Goal: Information Seeking & Learning: Learn about a topic

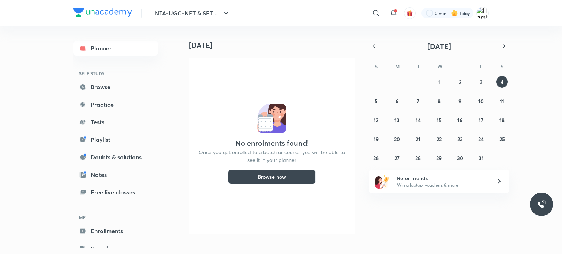
scroll to position [0, 7]
click at [296, 180] on button "Browse now" at bounding box center [272, 177] width 88 height 15
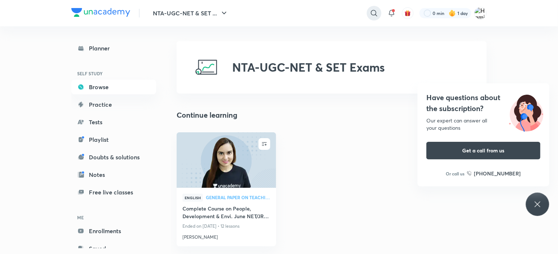
click at [373, 13] on icon at bounding box center [374, 13] width 9 height 9
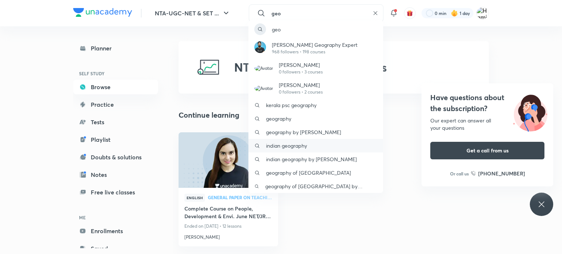
type input "geo"
click at [330, 143] on div "indian geography" at bounding box center [315, 146] width 135 height 14
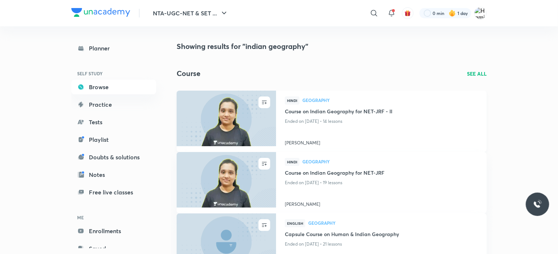
click at [233, 109] on img at bounding box center [226, 118] width 101 height 57
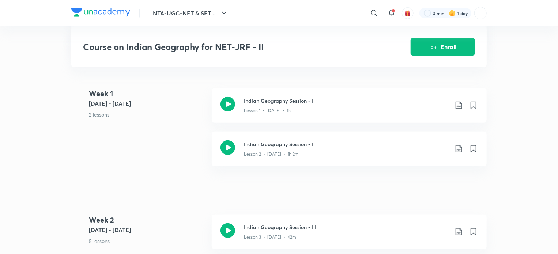
scroll to position [153, 0]
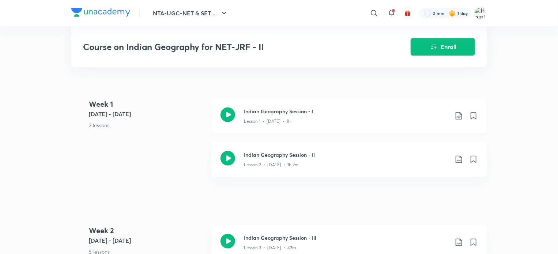
click at [458, 118] on icon at bounding box center [459, 116] width 9 height 9
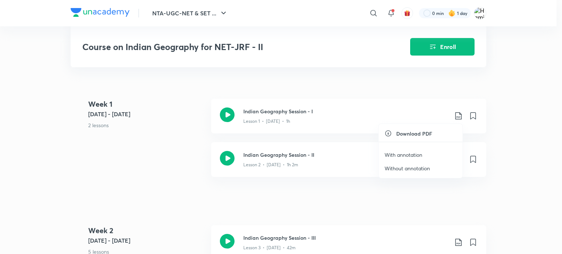
click at [413, 156] on p "With annotation" at bounding box center [404, 155] width 38 height 8
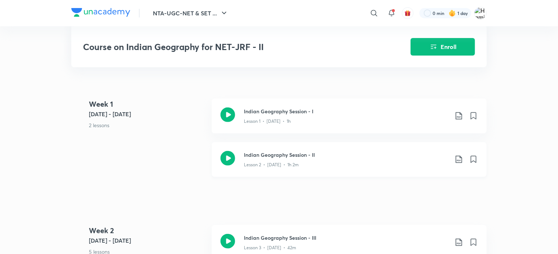
click at [458, 158] on icon at bounding box center [459, 159] width 9 height 9
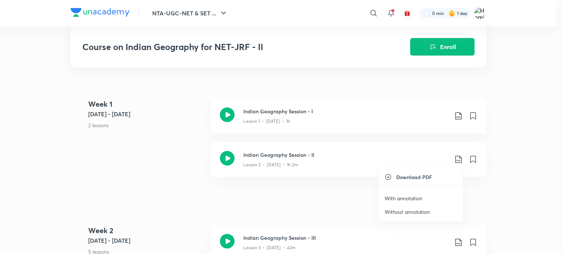
click at [432, 197] on li "With annotation" at bounding box center [421, 199] width 84 height 14
click at [417, 195] on p "With annotation" at bounding box center [404, 199] width 38 height 8
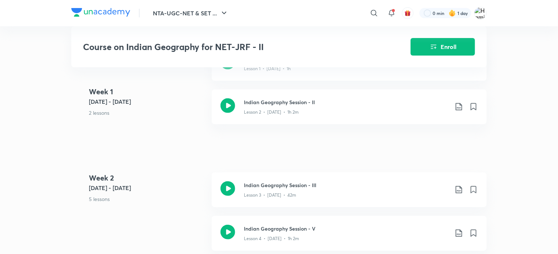
scroll to position [207, 0]
click at [457, 190] on icon at bounding box center [459, 188] width 9 height 9
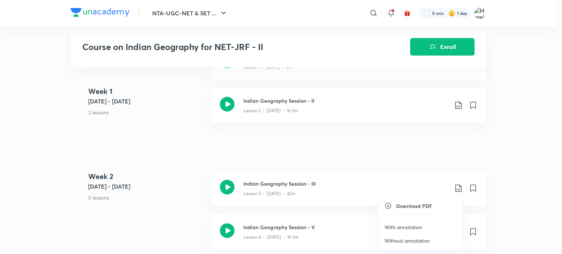
click at [401, 224] on p "With annotation" at bounding box center [404, 228] width 38 height 8
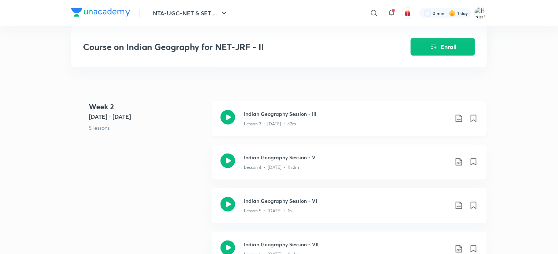
scroll to position [278, 0]
click at [458, 161] on icon at bounding box center [459, 161] width 9 height 9
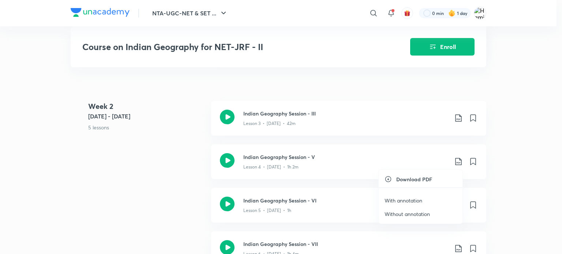
click at [412, 201] on p "With annotation" at bounding box center [404, 201] width 38 height 8
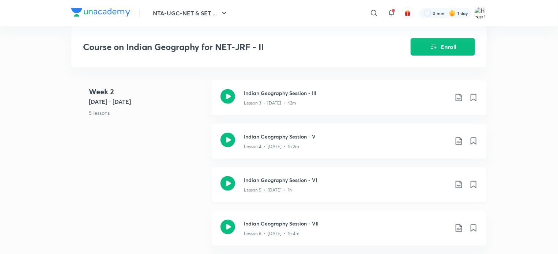
scroll to position [311, 0]
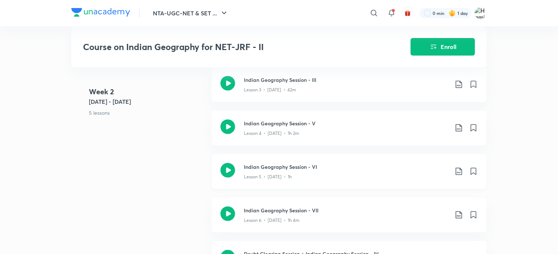
click at [458, 176] on div "Indian Geography Session - VI Lesson 5 • Aug 20 • 1h" at bounding box center [361, 171] width 234 height 17
click at [462, 172] on icon at bounding box center [459, 171] width 9 height 9
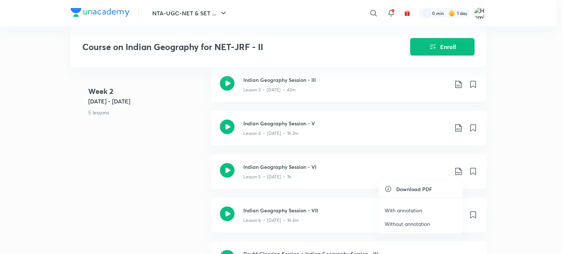
click at [421, 209] on p "With annotation" at bounding box center [404, 211] width 38 height 8
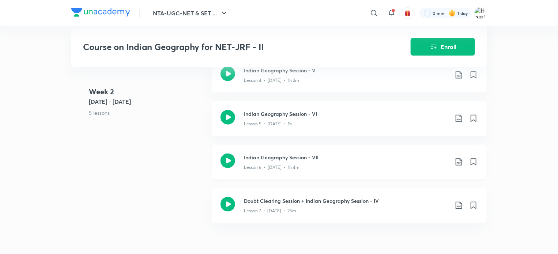
scroll to position [365, 0]
click at [457, 166] on div "Indian Geography Session - VII Lesson 6 • [DATE] • 1h 4m" at bounding box center [361, 161] width 234 height 17
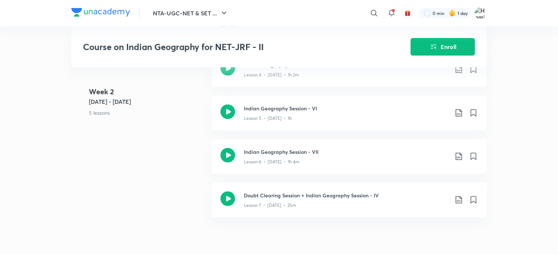
scroll to position [370, 0]
click at [460, 155] on icon at bounding box center [459, 156] width 9 height 9
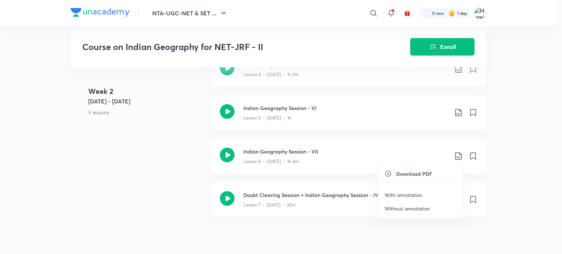
click at [424, 193] on li "With annotation" at bounding box center [421, 195] width 84 height 14
click at [419, 194] on p "With annotation" at bounding box center [404, 195] width 38 height 8
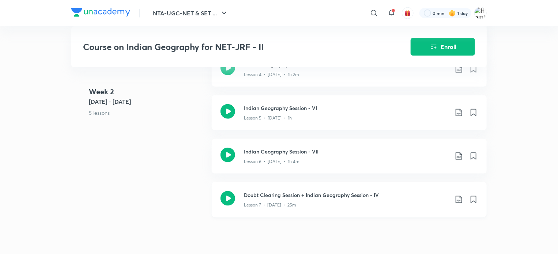
click at [461, 199] on icon at bounding box center [459, 199] width 9 height 9
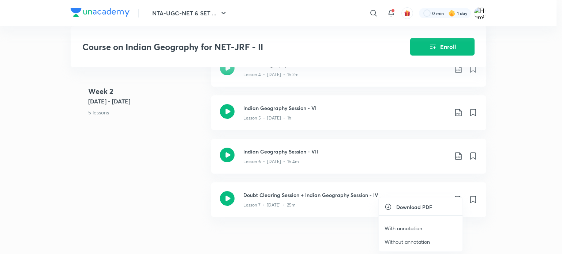
click at [460, 155] on div at bounding box center [281, 127] width 562 height 254
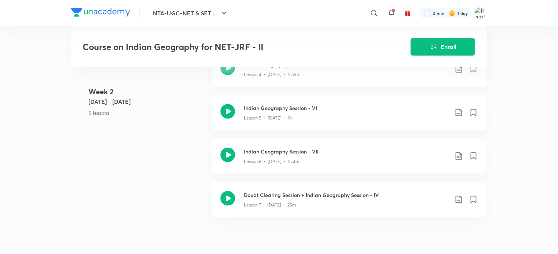
click at [460, 155] on icon at bounding box center [459, 156] width 9 height 9
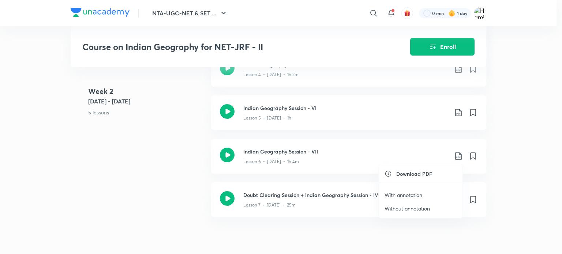
click at [422, 199] on p "With annotation" at bounding box center [404, 195] width 38 height 8
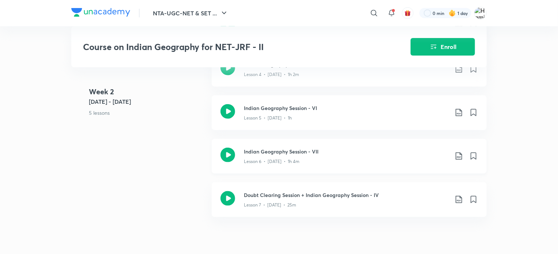
click at [458, 155] on icon at bounding box center [459, 156] width 9 height 9
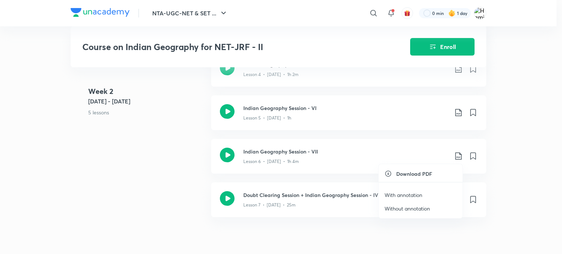
click at [410, 194] on p "With annotation" at bounding box center [404, 195] width 38 height 8
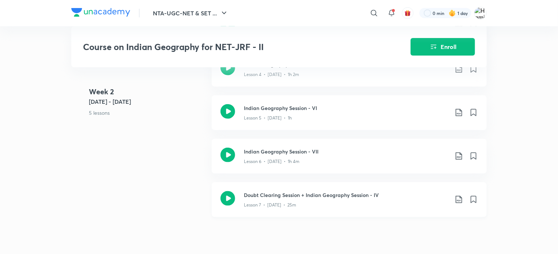
click at [459, 199] on icon at bounding box center [459, 199] width 9 height 9
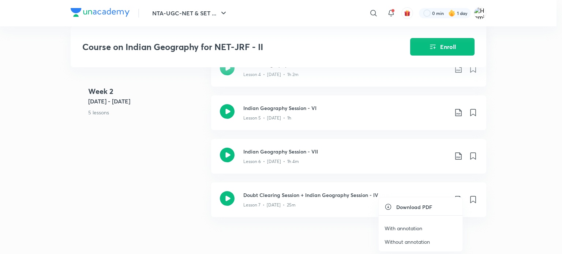
click at [406, 229] on p "With annotation" at bounding box center [404, 229] width 38 height 8
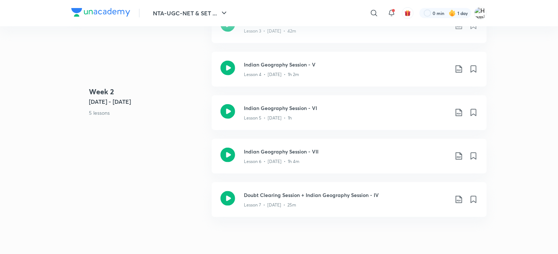
click at [459, 155] on icon at bounding box center [459, 156] width 9 height 9
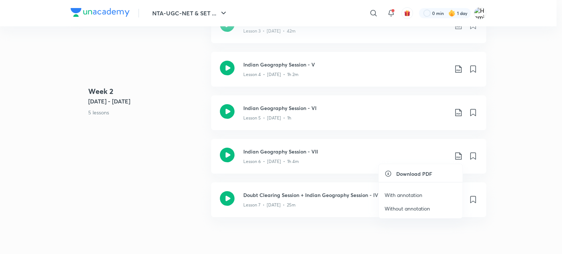
click at [420, 198] on p "With annotation" at bounding box center [404, 195] width 38 height 8
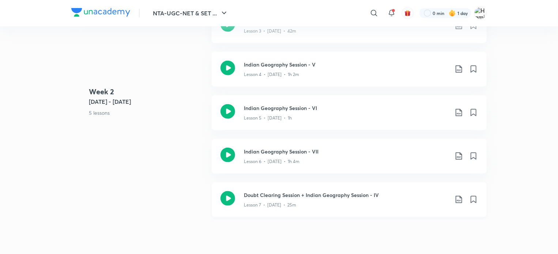
click at [458, 202] on icon at bounding box center [459, 199] width 9 height 9
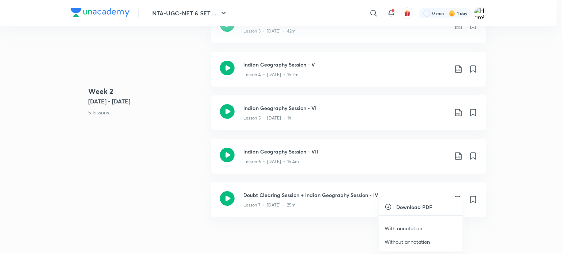
click at [480, 226] on div at bounding box center [281, 127] width 562 height 254
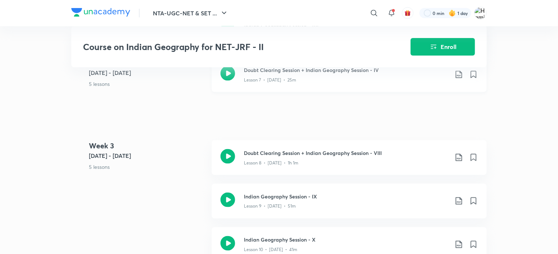
scroll to position [545, 0]
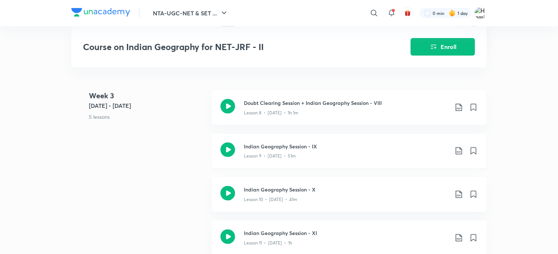
click at [459, 151] on icon at bounding box center [459, 151] width 9 height 9
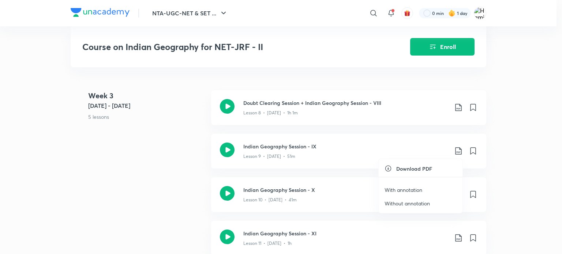
click at [405, 191] on p "With annotation" at bounding box center [404, 190] width 38 height 8
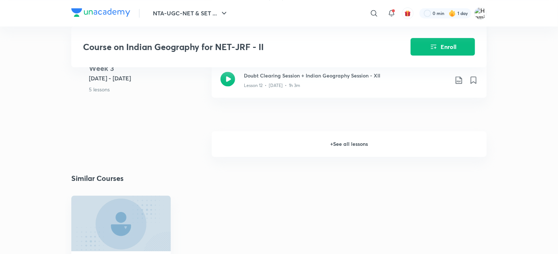
scroll to position [746, 0]
click at [348, 143] on h6 "+ See all lessons" at bounding box center [349, 145] width 275 height 26
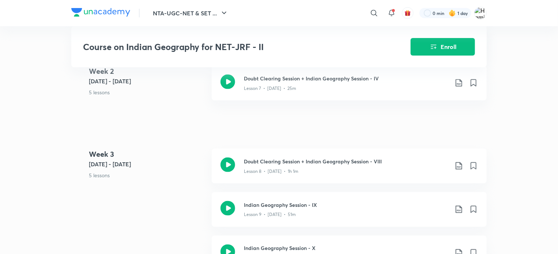
scroll to position [487, 0]
click at [460, 210] on icon at bounding box center [459, 209] width 6 height 7
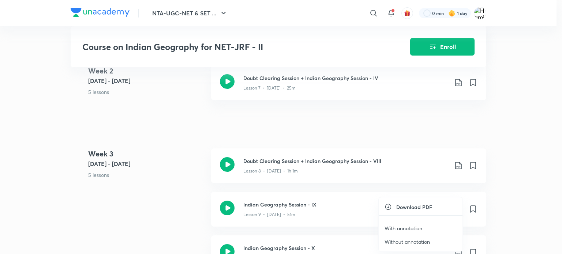
click at [415, 226] on p "With annotation" at bounding box center [404, 229] width 38 height 8
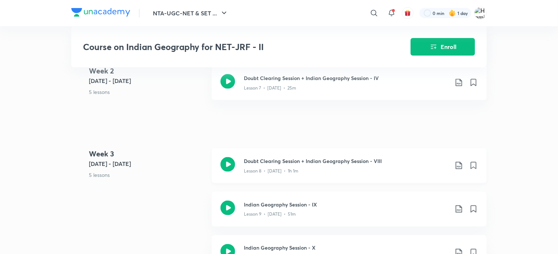
click at [458, 167] on icon at bounding box center [459, 165] width 9 height 9
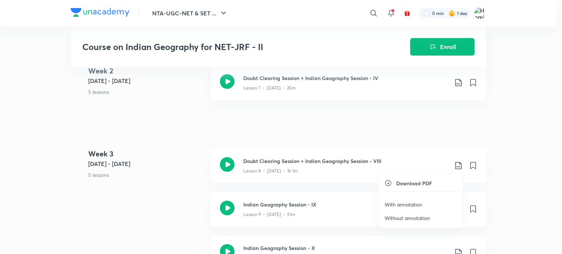
click at [518, 193] on div at bounding box center [281, 127] width 562 height 254
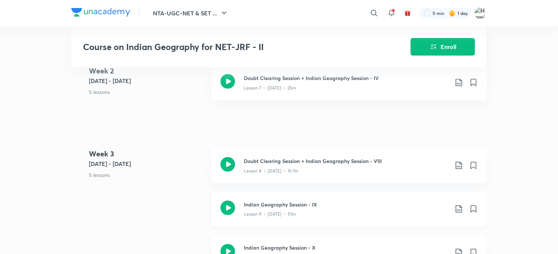
scroll to position [538, 0]
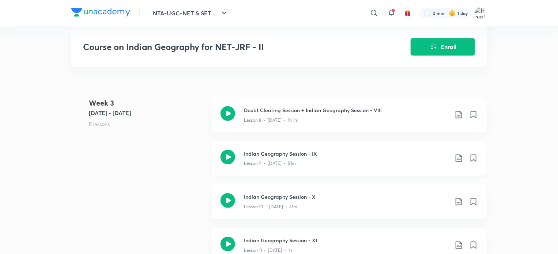
click at [459, 157] on icon at bounding box center [459, 158] width 9 height 9
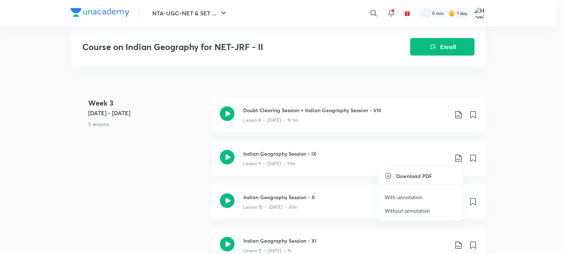
click at [421, 197] on p "With annotation" at bounding box center [404, 198] width 38 height 8
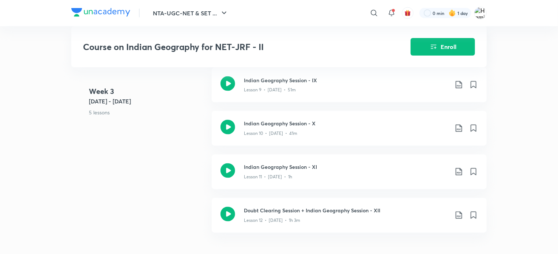
scroll to position [612, 0]
click at [460, 172] on icon at bounding box center [459, 171] width 9 height 9
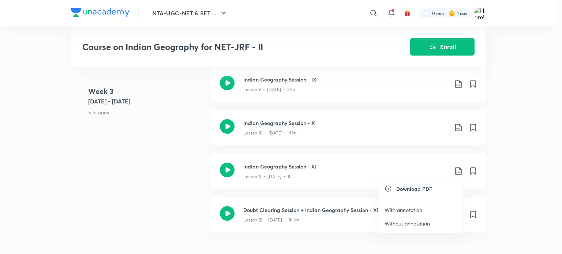
click at [421, 211] on p "With annotation" at bounding box center [404, 210] width 38 height 8
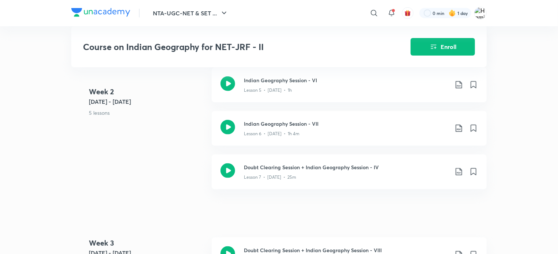
scroll to position [392, 0]
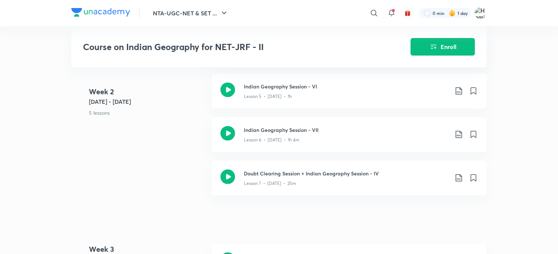
click at [460, 134] on icon at bounding box center [459, 134] width 9 height 9
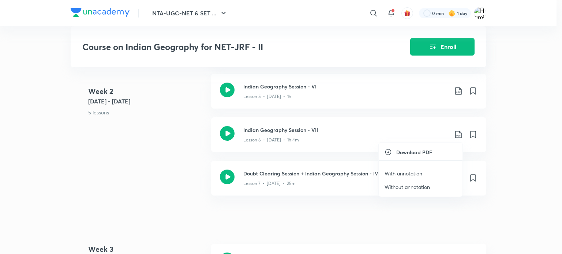
click at [423, 178] on li "With annotation" at bounding box center [421, 174] width 84 height 14
click at [412, 173] on p "With annotation" at bounding box center [404, 174] width 38 height 8
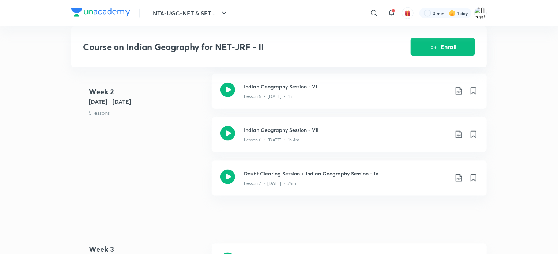
click at [552, 26] on header "NTA-UGC-NET & SET ... ​ 0 min 1 day" at bounding box center [279, 13] width 558 height 26
click at [461, 136] on icon at bounding box center [459, 134] width 9 height 9
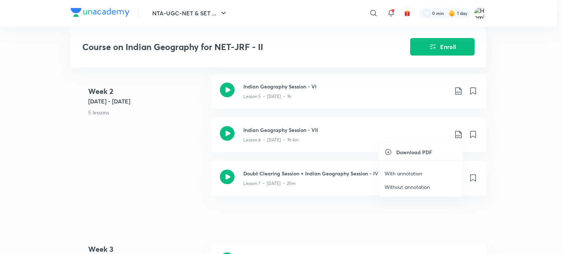
click at [402, 174] on p "With annotation" at bounding box center [404, 174] width 38 height 8
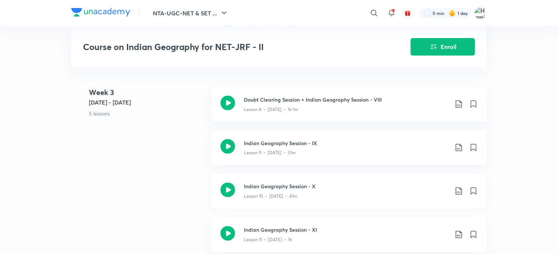
scroll to position [550, 0]
click at [458, 191] on icon at bounding box center [459, 190] width 6 height 7
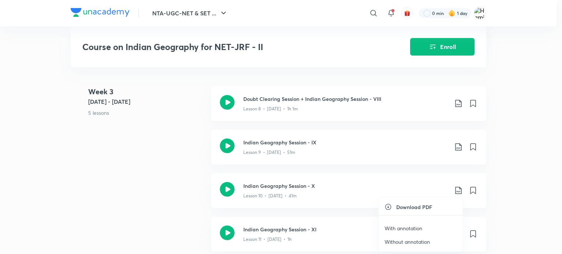
click at [421, 226] on p "With annotation" at bounding box center [404, 229] width 38 height 8
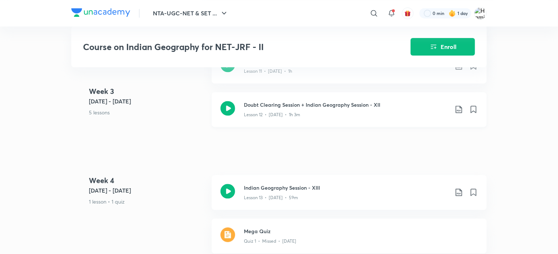
scroll to position [748, 0]
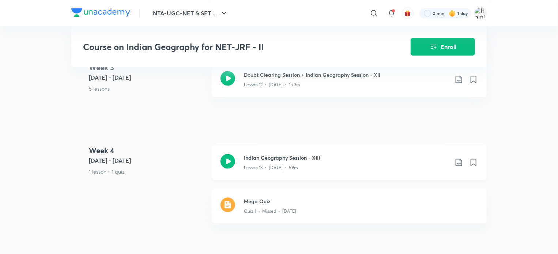
click at [459, 163] on icon at bounding box center [459, 162] width 9 height 9
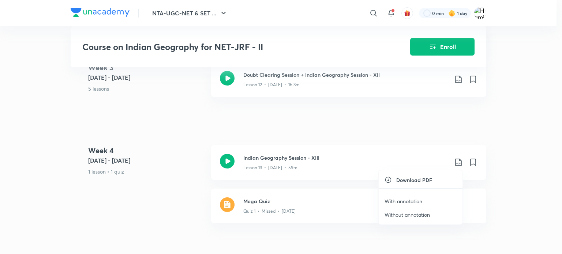
click at [420, 199] on p "With annotation" at bounding box center [404, 202] width 38 height 8
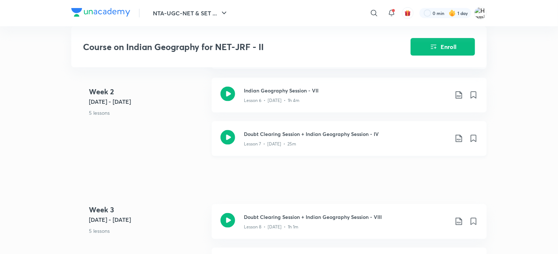
scroll to position [418, 0]
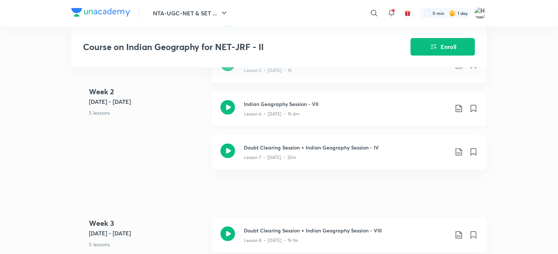
click at [459, 109] on icon at bounding box center [459, 108] width 6 height 7
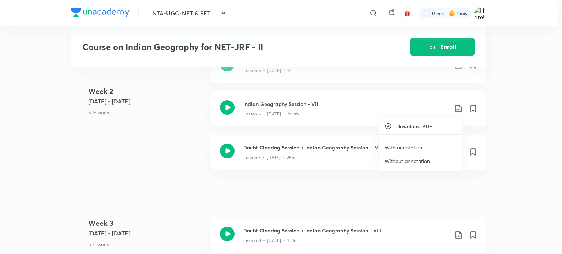
click at [410, 149] on p "With annotation" at bounding box center [404, 148] width 38 height 8
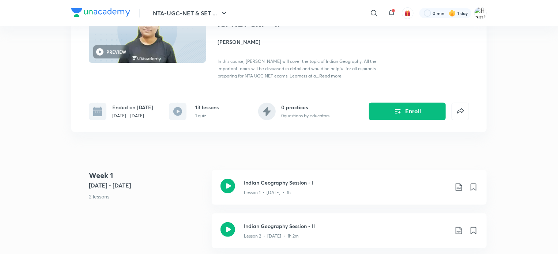
scroll to position [82, 0]
click at [472, 185] on icon at bounding box center [473, 187] width 5 height 7
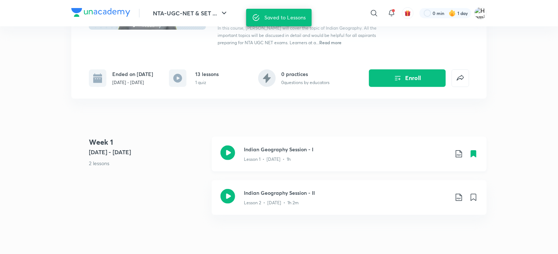
scroll to position [128, 0]
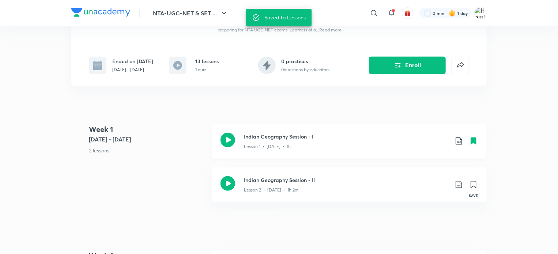
click at [472, 185] on icon at bounding box center [473, 184] width 5 height 7
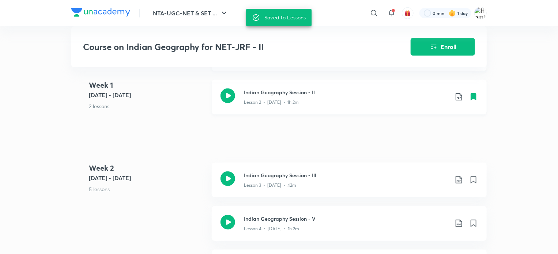
scroll to position [216, 0]
click at [475, 178] on icon at bounding box center [473, 179] width 5 height 7
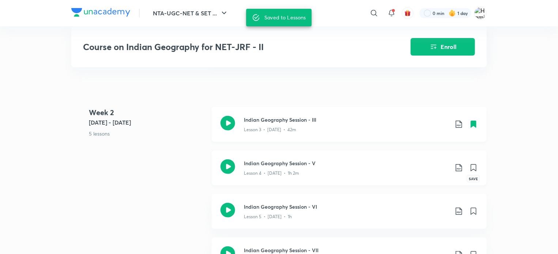
click at [475, 170] on icon at bounding box center [473, 168] width 5 height 7
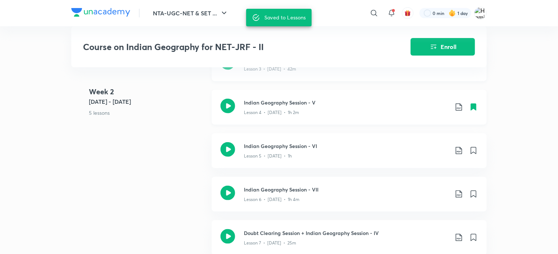
scroll to position [333, 0]
click at [474, 150] on icon at bounding box center [473, 150] width 5 height 7
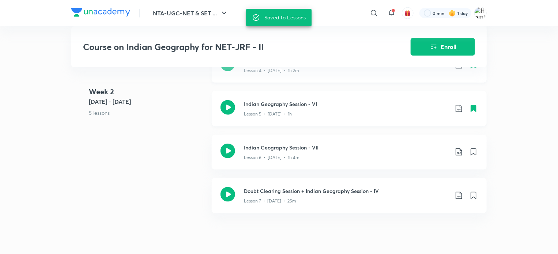
scroll to position [375, 0]
click at [474, 150] on icon at bounding box center [473, 152] width 5 height 7
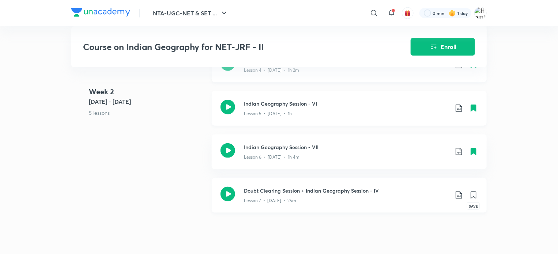
click at [473, 193] on icon at bounding box center [473, 195] width 5 height 7
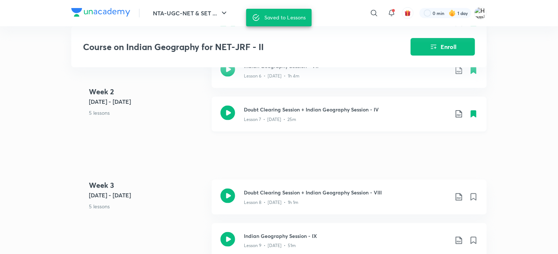
scroll to position [459, 0]
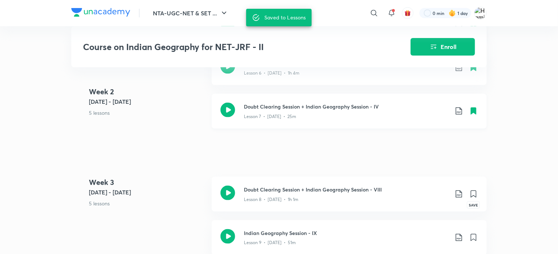
click at [473, 193] on icon at bounding box center [473, 194] width 5 height 7
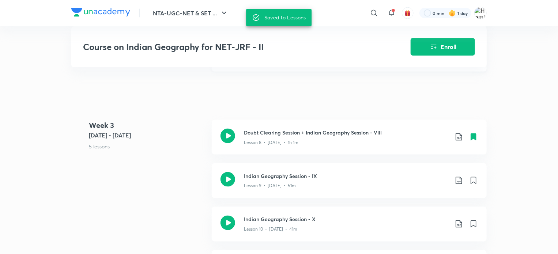
scroll to position [519, 0]
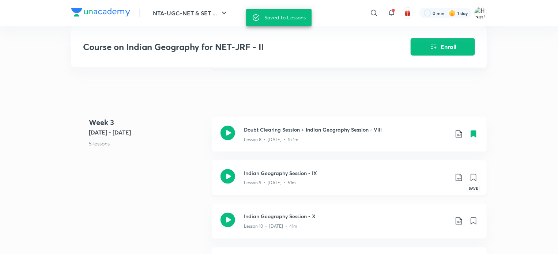
click at [475, 173] on icon at bounding box center [473, 177] width 9 height 9
click at [474, 177] on icon at bounding box center [473, 178] width 5 height 7
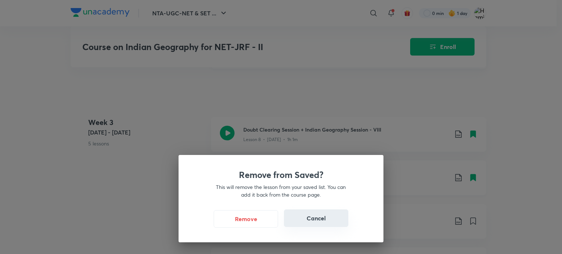
click at [332, 222] on button "Cancel" at bounding box center [316, 219] width 64 height 18
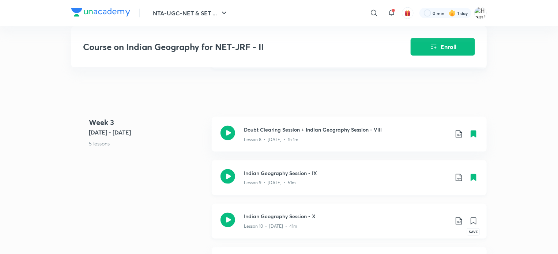
click at [473, 222] on icon at bounding box center [473, 221] width 5 height 7
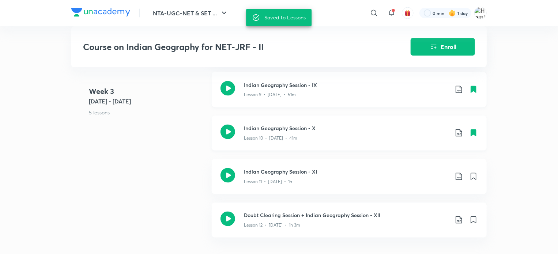
scroll to position [608, 0]
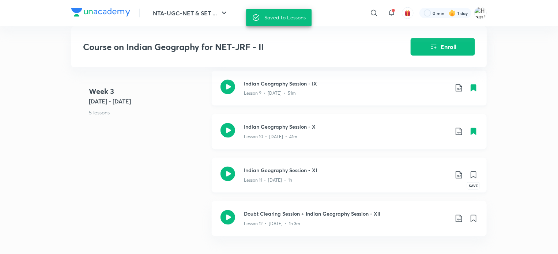
click at [474, 174] on icon at bounding box center [473, 175] width 5 height 7
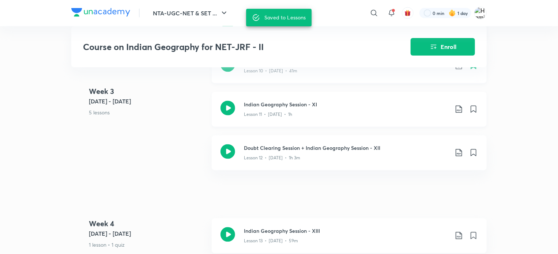
scroll to position [675, 0]
click at [473, 151] on icon at bounding box center [473, 152] width 5 height 7
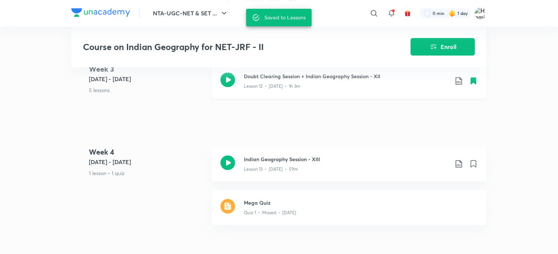
scroll to position [746, 0]
click at [473, 164] on icon at bounding box center [473, 164] width 5 height 7
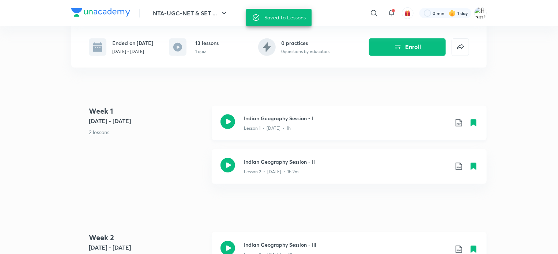
scroll to position [146, 0]
click at [275, 119] on h3 "Indian Geography Session - I" at bounding box center [346, 119] width 205 height 8
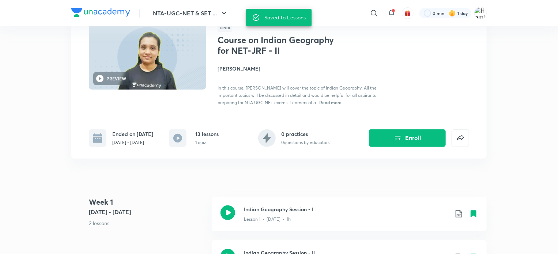
scroll to position [35, 0]
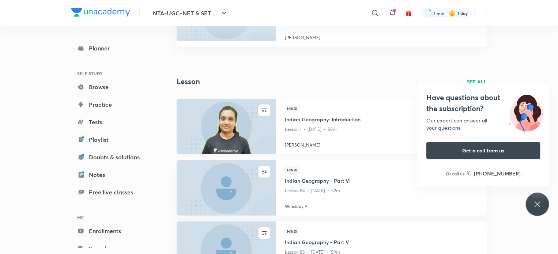
scroll to position [228, 0]
click at [248, 139] on img at bounding box center [226, 126] width 101 height 57
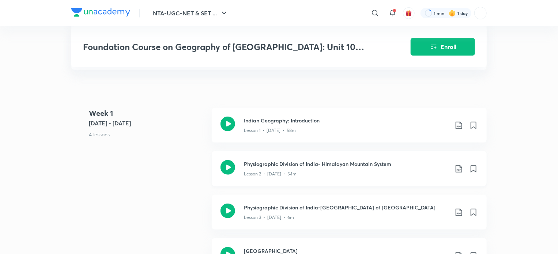
scroll to position [184, 0]
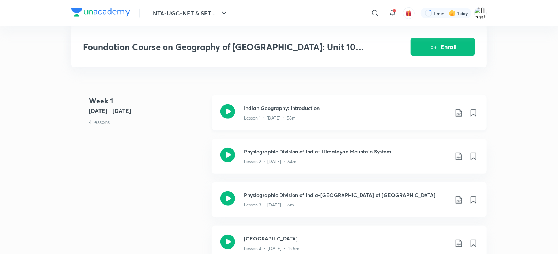
click at [460, 109] on icon at bounding box center [459, 112] width 6 height 7
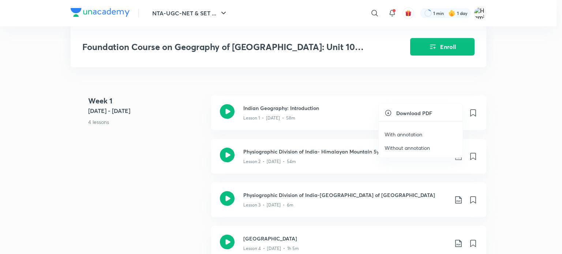
click at [416, 136] on p "With annotation" at bounding box center [404, 135] width 38 height 8
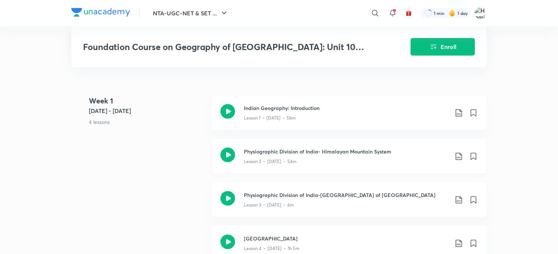
click at [457, 153] on icon at bounding box center [459, 156] width 6 height 7
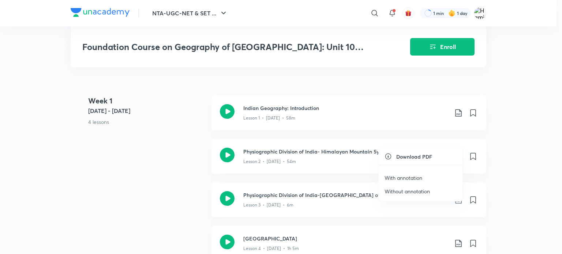
click at [417, 177] on p "With annotation" at bounding box center [404, 178] width 38 height 8
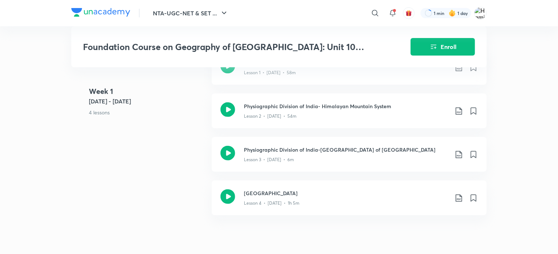
scroll to position [233, 0]
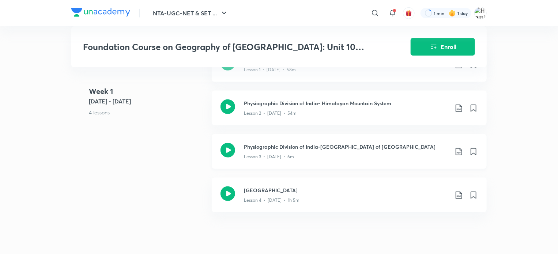
click at [458, 148] on icon at bounding box center [459, 151] width 6 height 7
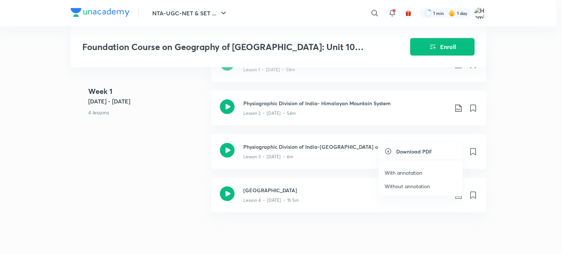
click at [426, 171] on li "With annotation" at bounding box center [421, 173] width 84 height 14
click at [414, 173] on p "With annotation" at bounding box center [404, 173] width 38 height 8
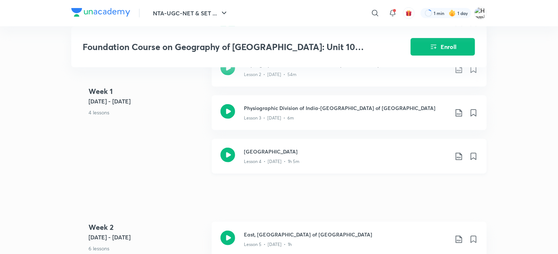
scroll to position [272, 0]
click at [460, 152] on icon at bounding box center [459, 155] width 6 height 7
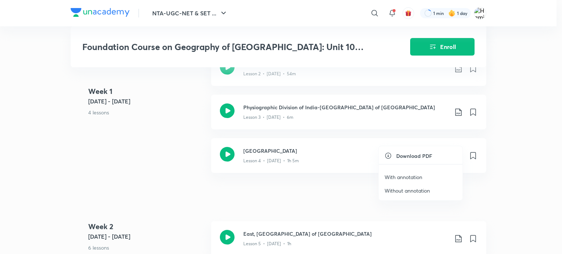
click at [414, 177] on p "With annotation" at bounding box center [404, 177] width 38 height 8
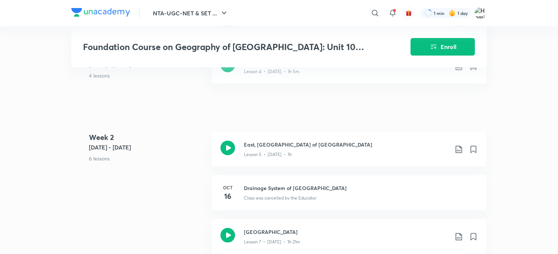
scroll to position [363, 0]
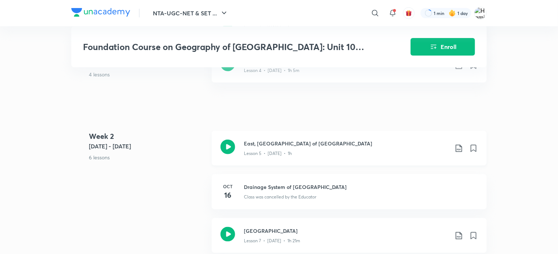
click at [460, 144] on icon at bounding box center [459, 148] width 9 height 9
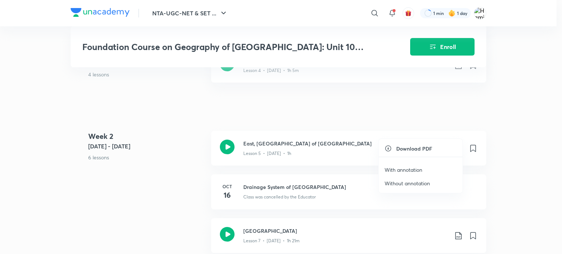
click at [409, 168] on p "With annotation" at bounding box center [404, 170] width 38 height 8
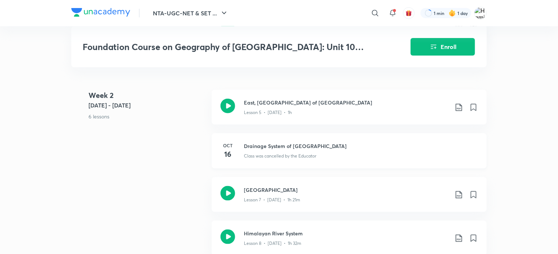
scroll to position [428, 0]
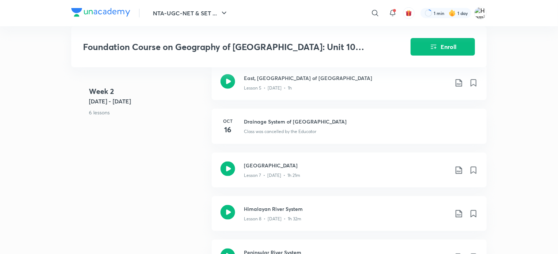
click at [375, 125] on div "Class was cancelled by the Educator" at bounding box center [361, 130] width 234 height 10
click at [299, 118] on h3 "Drainage System of [GEOGRAPHIC_DATA]" at bounding box center [361, 122] width 234 height 8
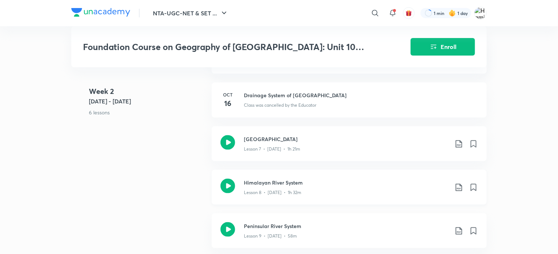
scroll to position [458, 0]
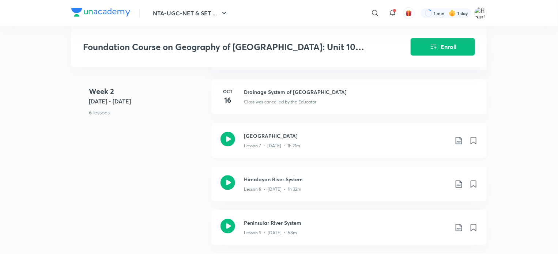
click at [458, 137] on icon at bounding box center [459, 140] width 6 height 7
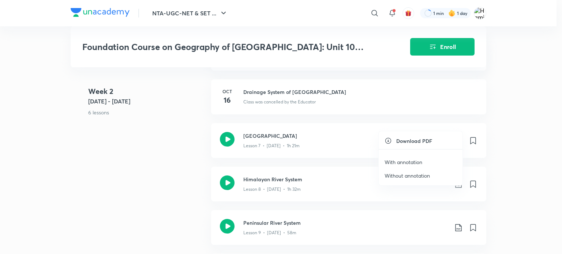
click at [407, 163] on p "With annotation" at bounding box center [404, 162] width 38 height 8
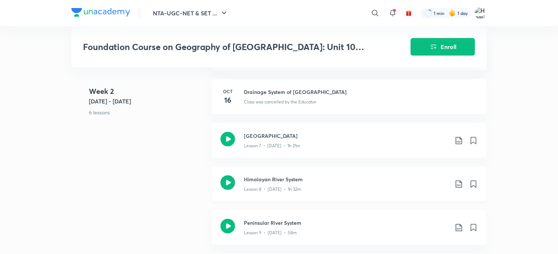
click at [458, 180] on icon at bounding box center [459, 184] width 9 height 9
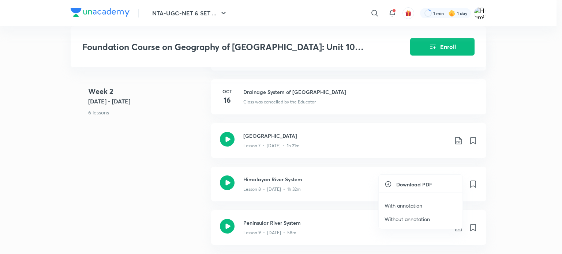
click at [413, 206] on p "With annotation" at bounding box center [404, 206] width 38 height 8
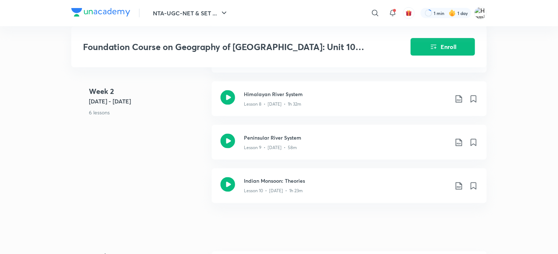
scroll to position [540, 0]
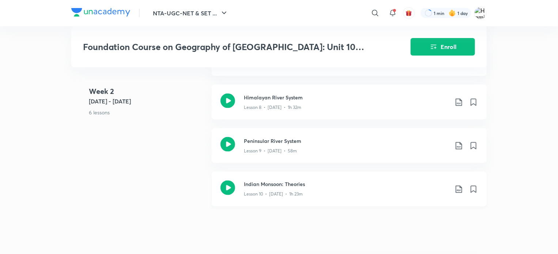
click at [460, 185] on icon at bounding box center [459, 189] width 9 height 9
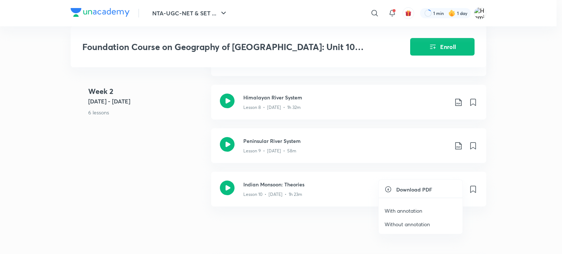
click at [415, 212] on p "With annotation" at bounding box center [404, 211] width 38 height 8
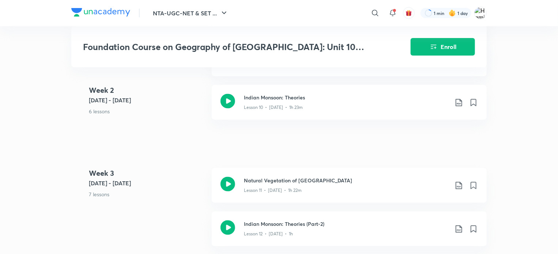
scroll to position [626, 0]
click at [460, 182] on icon at bounding box center [459, 185] width 6 height 7
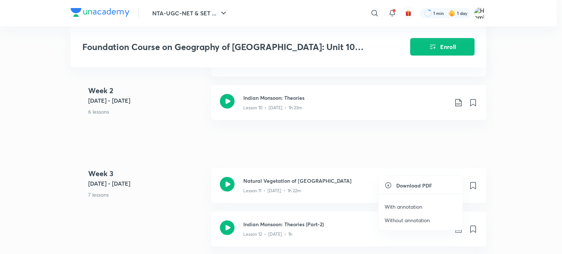
click at [405, 207] on p "With annotation" at bounding box center [404, 207] width 38 height 8
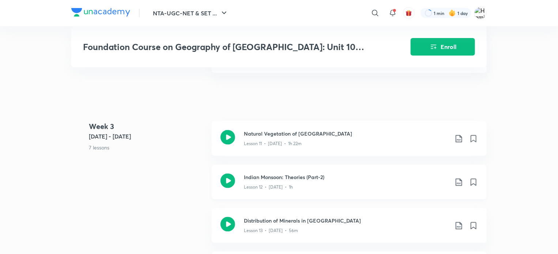
scroll to position [679, 0]
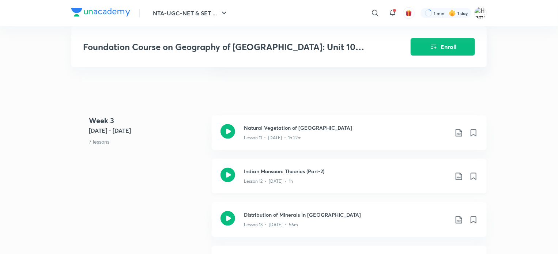
click at [460, 173] on icon at bounding box center [459, 176] width 6 height 7
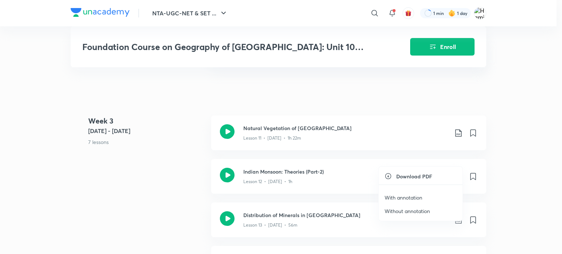
click at [407, 195] on p "With annotation" at bounding box center [404, 198] width 38 height 8
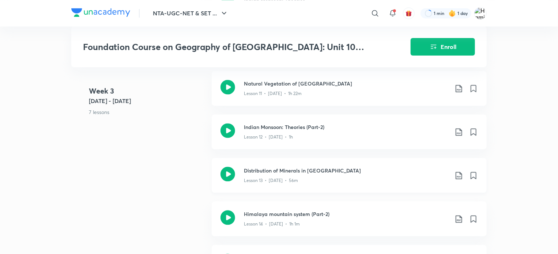
scroll to position [744, 0]
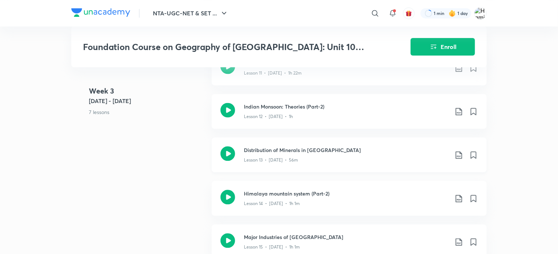
click at [458, 151] on icon at bounding box center [459, 155] width 9 height 9
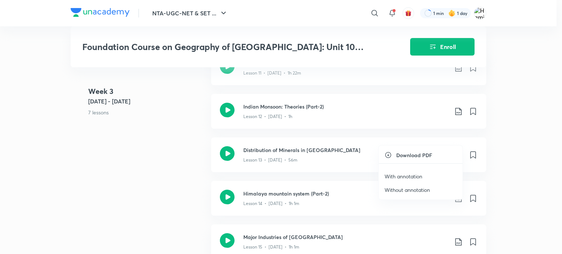
click at [409, 175] on p "With annotation" at bounding box center [404, 177] width 38 height 8
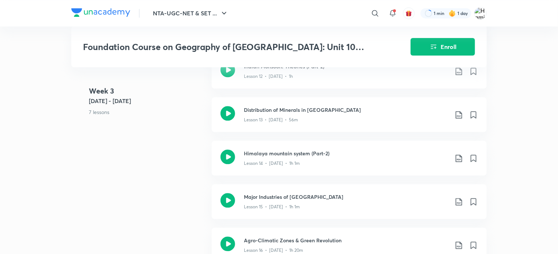
scroll to position [785, 0]
click at [503, 177] on div "NTA-UGC-NET & SET ... ​ 1 min 1 day Foundation Course on Geography of [GEOGRAPH…" at bounding box center [279, 2] width 558 height 1574
click at [458, 153] on icon at bounding box center [459, 157] width 9 height 9
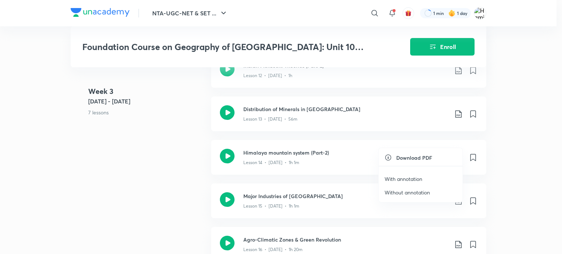
click at [415, 179] on p "With annotation" at bounding box center [404, 179] width 38 height 8
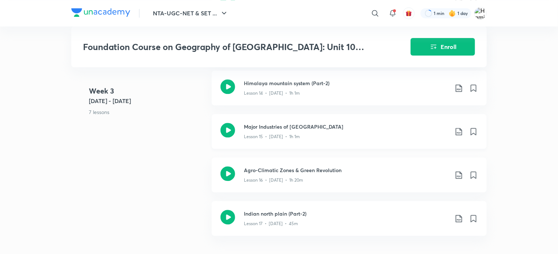
scroll to position [855, 0]
click at [459, 127] on icon at bounding box center [459, 131] width 9 height 9
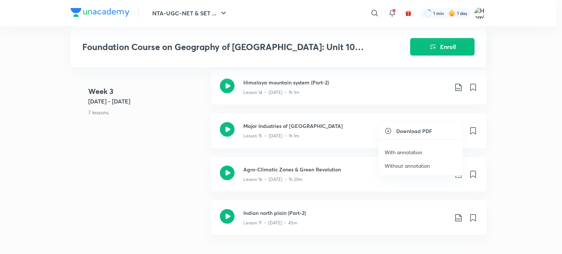
click at [416, 152] on p "With annotation" at bounding box center [404, 153] width 38 height 8
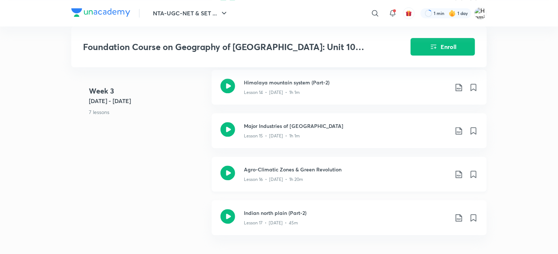
click at [457, 170] on icon at bounding box center [459, 174] width 9 height 9
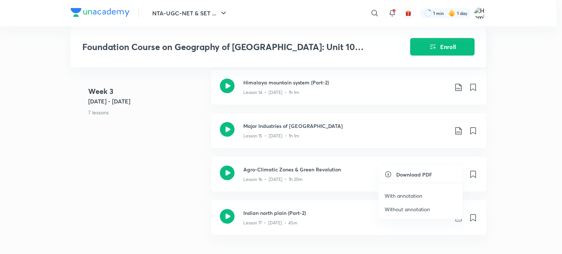
click at [410, 195] on p "With annotation" at bounding box center [404, 196] width 38 height 8
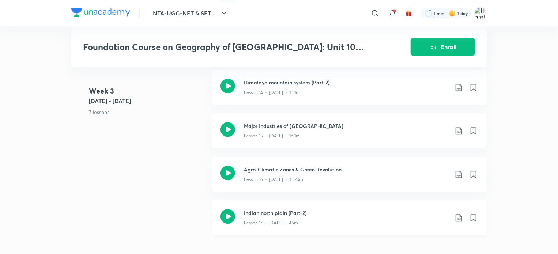
click at [458, 214] on icon at bounding box center [459, 218] width 9 height 9
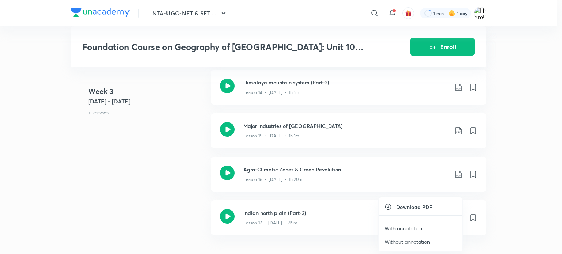
click at [420, 226] on p "With annotation" at bounding box center [404, 229] width 38 height 8
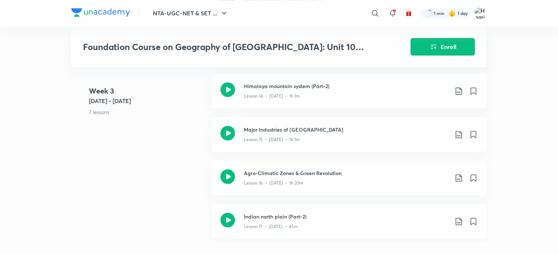
scroll to position [851, 0]
click at [474, 219] on icon at bounding box center [473, 222] width 5 height 7
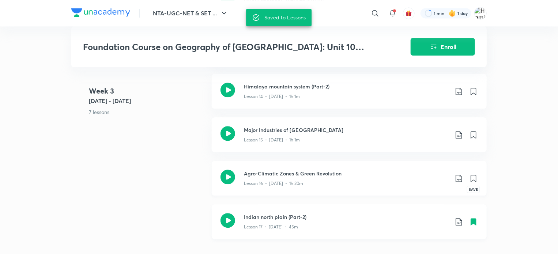
click at [474, 175] on icon at bounding box center [473, 178] width 5 height 7
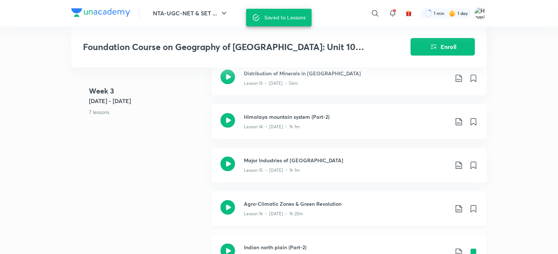
scroll to position [821, 0]
click at [473, 162] on icon at bounding box center [473, 165] width 5 height 7
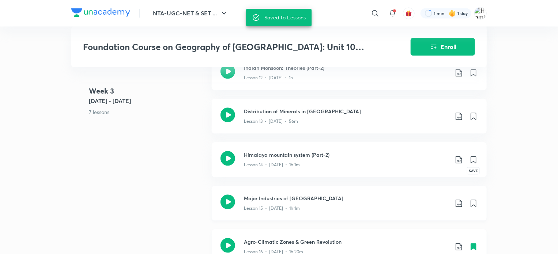
click at [473, 157] on icon at bounding box center [473, 160] width 5 height 7
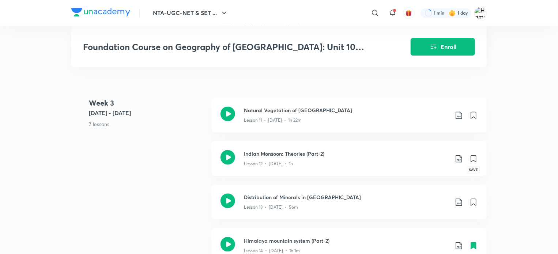
click at [473, 155] on icon at bounding box center [473, 159] width 9 height 9
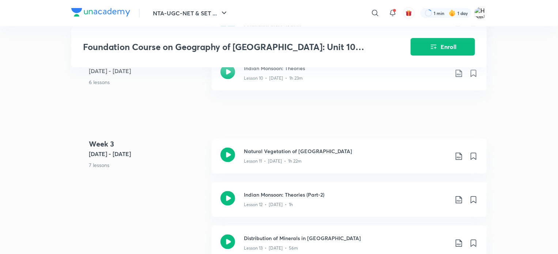
scroll to position [656, 0]
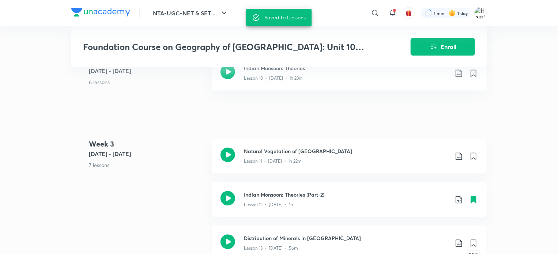
click at [475, 240] on icon at bounding box center [473, 243] width 5 height 7
click at [472, 153] on icon at bounding box center [473, 156] width 5 height 7
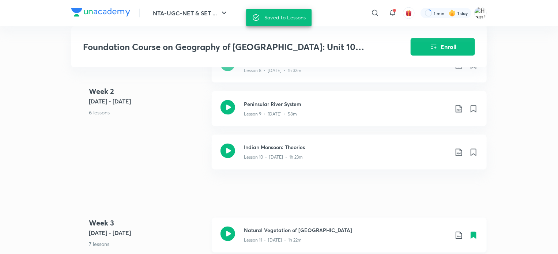
scroll to position [555, 0]
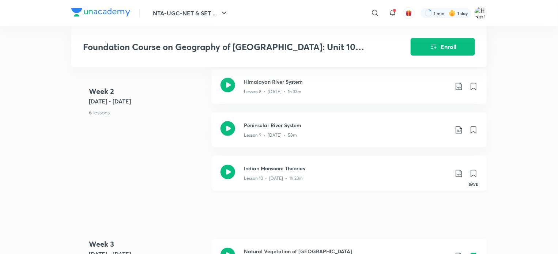
click at [473, 170] on icon at bounding box center [473, 173] width 5 height 7
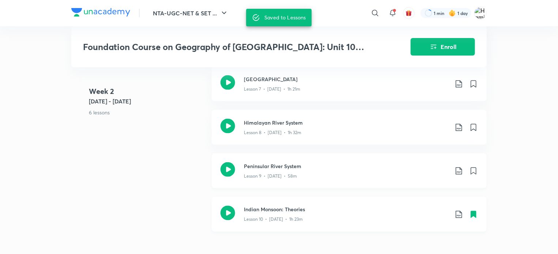
scroll to position [506, 0]
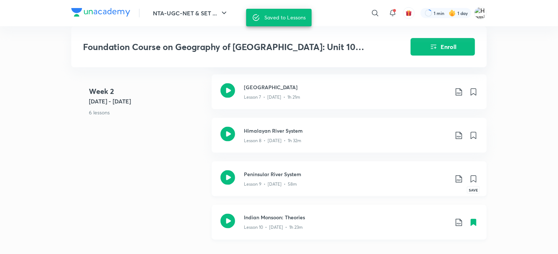
click at [474, 176] on icon at bounding box center [473, 179] width 5 height 7
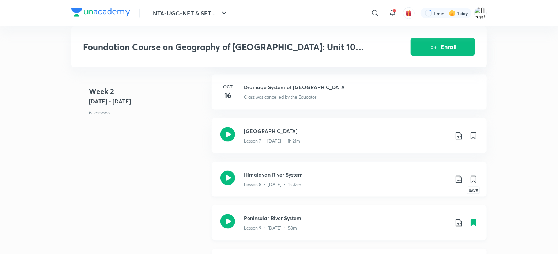
click at [474, 176] on icon at bounding box center [473, 179] width 5 height 7
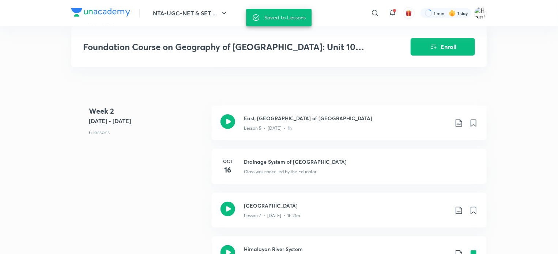
scroll to position [387, 0]
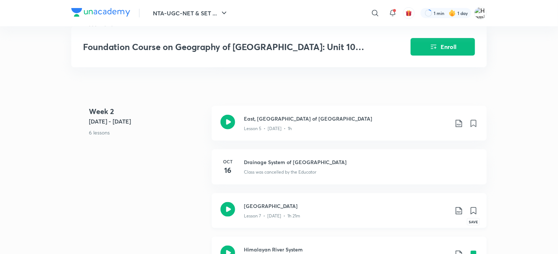
click at [474, 208] on icon at bounding box center [473, 211] width 5 height 7
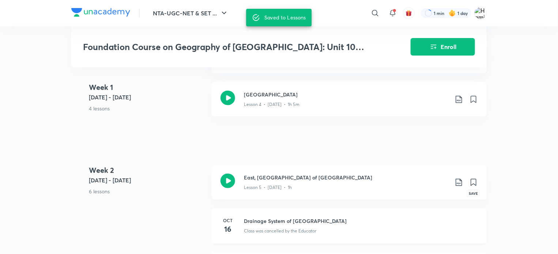
scroll to position [326, 0]
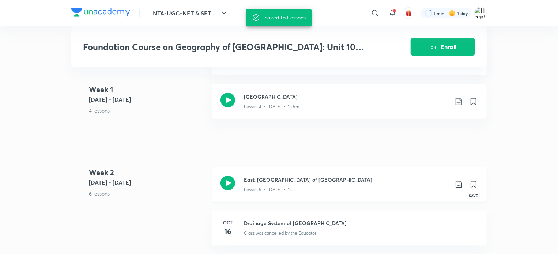
click at [475, 181] on icon at bounding box center [473, 184] width 5 height 7
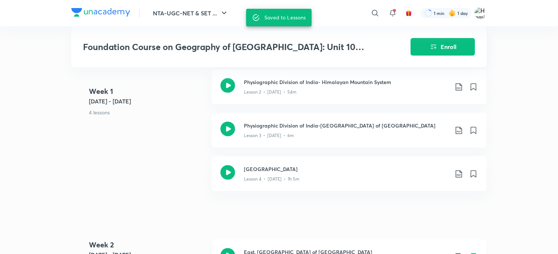
scroll to position [253, 0]
click at [473, 172] on icon at bounding box center [473, 175] width 5 height 7
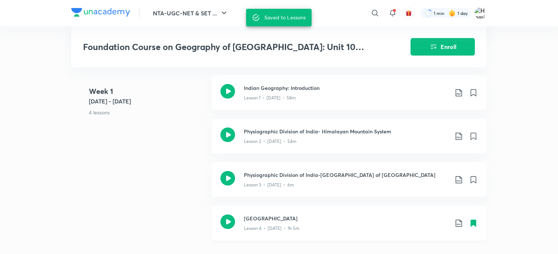
scroll to position [203, 0]
click at [474, 178] on icon at bounding box center [473, 181] width 5 height 7
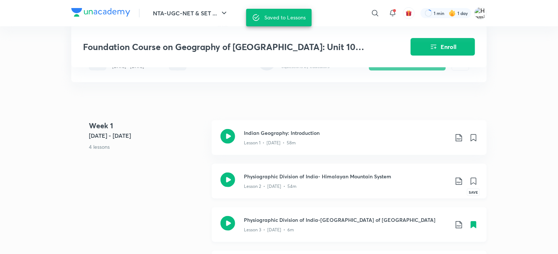
scroll to position [160, 0]
click at [473, 178] on icon at bounding box center [473, 181] width 5 height 7
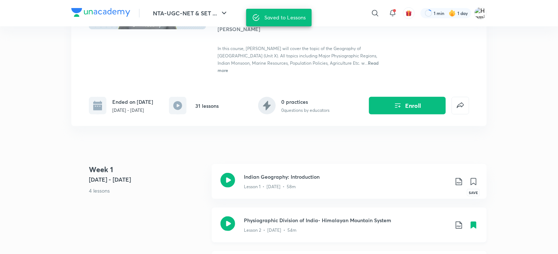
scroll to position [115, 0]
click at [473, 179] on icon at bounding box center [473, 182] width 5 height 7
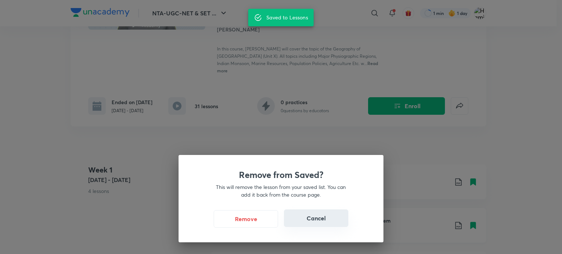
click at [331, 218] on button "Cancel" at bounding box center [316, 219] width 64 height 18
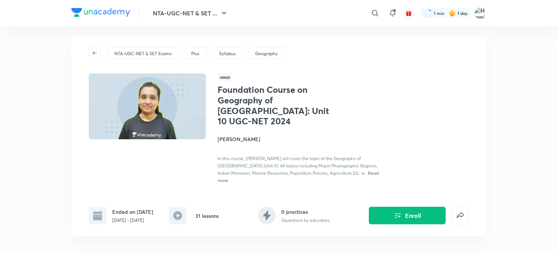
scroll to position [0, 0]
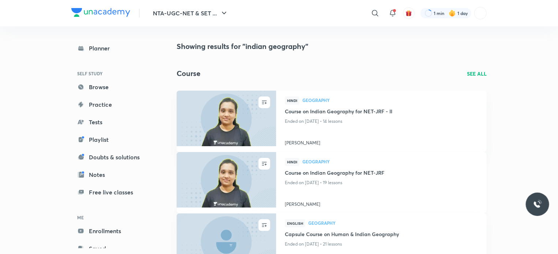
scroll to position [49, 0]
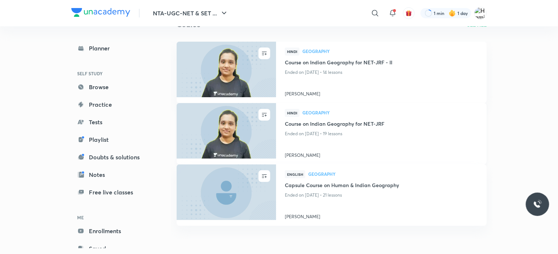
click at [259, 121] on img at bounding box center [226, 130] width 101 height 57
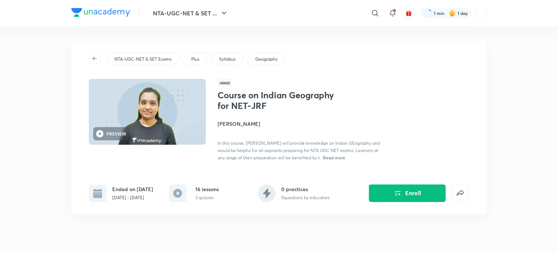
scroll to position [161, 0]
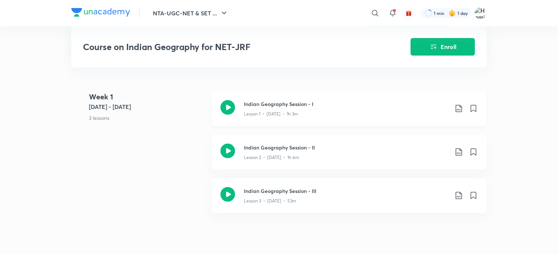
click at [458, 109] on icon at bounding box center [459, 108] width 6 height 7
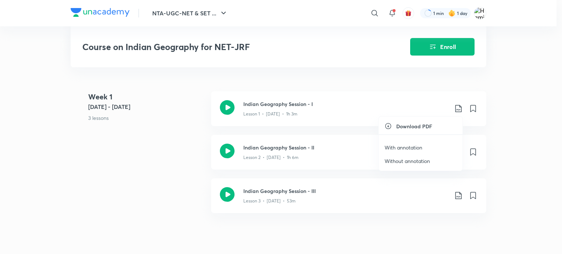
click at [417, 147] on p "With annotation" at bounding box center [404, 148] width 38 height 8
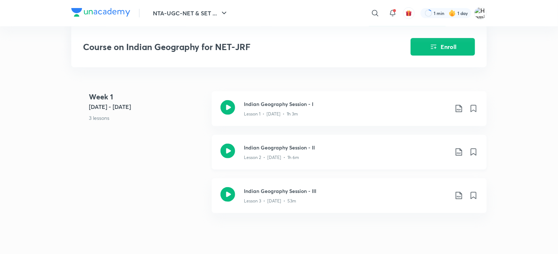
click at [460, 151] on icon at bounding box center [459, 152] width 9 height 9
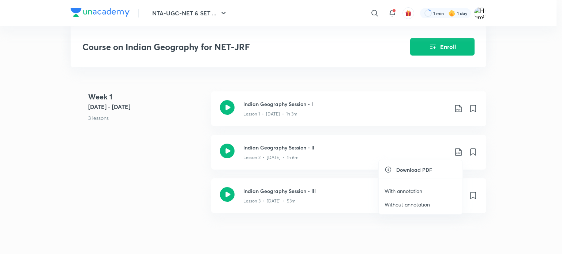
click at [414, 189] on p "With annotation" at bounding box center [404, 191] width 38 height 8
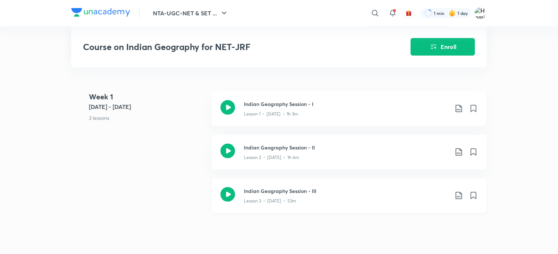
click at [459, 196] on icon at bounding box center [459, 195] width 9 height 9
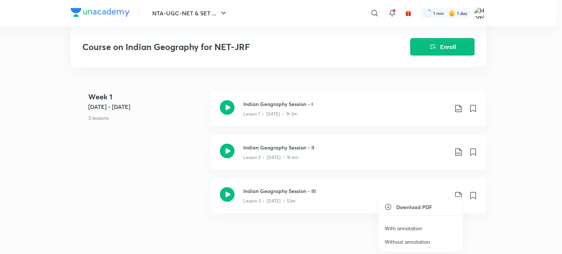
click at [422, 226] on p "With annotation" at bounding box center [404, 229] width 38 height 8
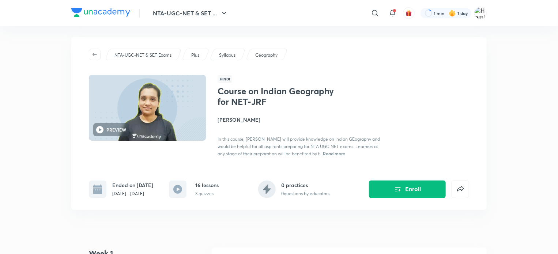
scroll to position [0, 0]
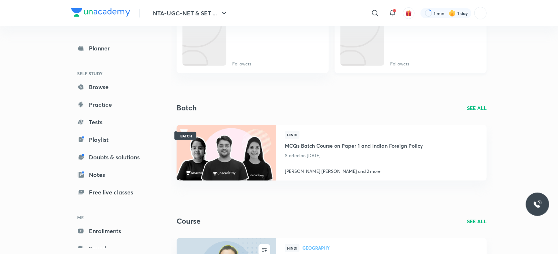
scroll to position [154, 0]
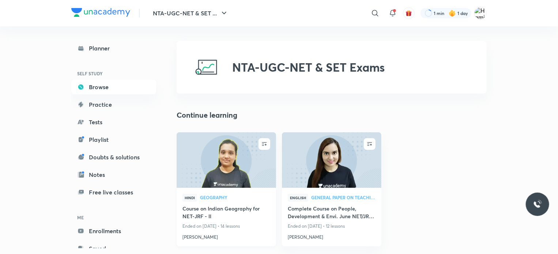
click at [239, 187] on img at bounding box center [226, 160] width 101 height 57
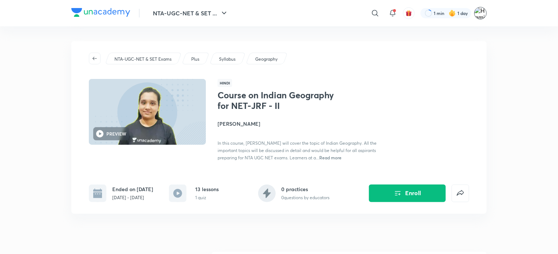
click at [480, 12] on img at bounding box center [481, 13] width 12 height 12
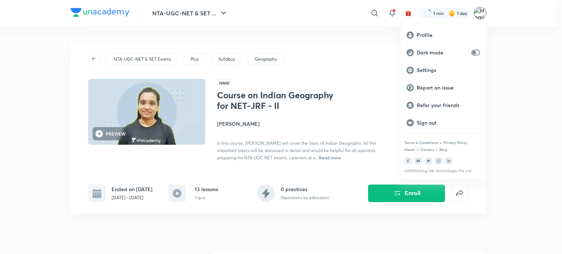
click at [555, 122] on div at bounding box center [281, 127] width 562 height 254
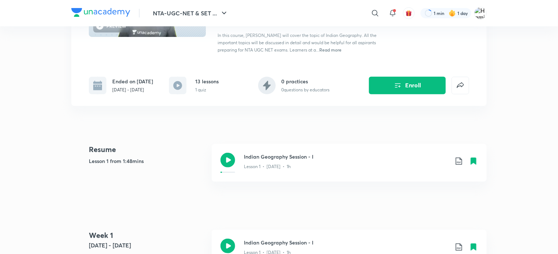
scroll to position [109, 0]
